Goal: Task Accomplishment & Management: Use online tool/utility

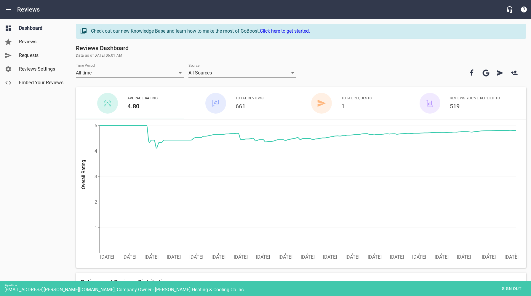
click at [37, 81] on span "Embed Your Reviews" at bounding box center [41, 82] width 45 height 7
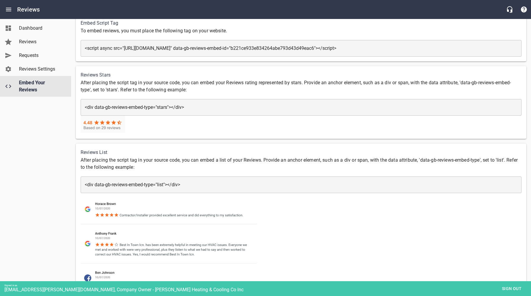
scroll to position [39, 0]
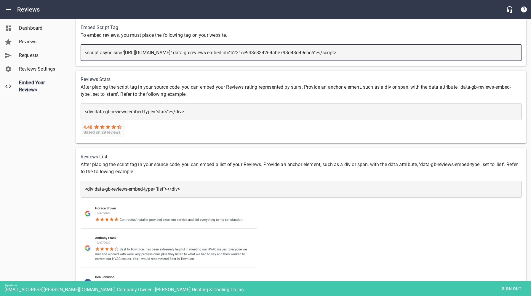
drag, startPoint x: 504, startPoint y: 52, endPoint x: 82, endPoint y: 51, distance: 421.4
click at [82, 51] on div "​ <script async src="[URL][DOMAIN_NAME]" data-gb-reviews-embed-id="b221ce933e83…" at bounding box center [301, 52] width 441 height 17
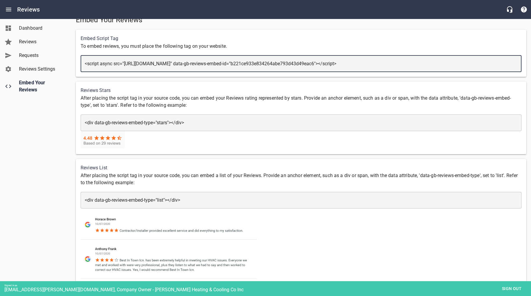
scroll to position [26, 0]
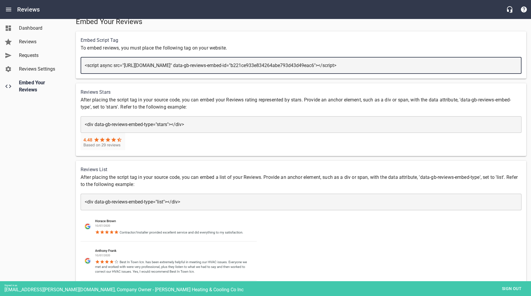
click at [504, 289] on span "Sign out" at bounding box center [511, 288] width 25 height 7
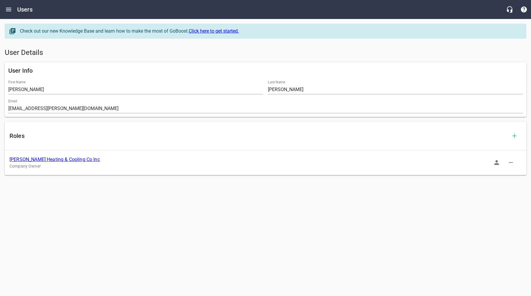
click at [41, 160] on link "[PERSON_NAME] Heating & Cooling Co Inc" at bounding box center [54, 159] width 90 height 6
